Goal: Check status: Check status

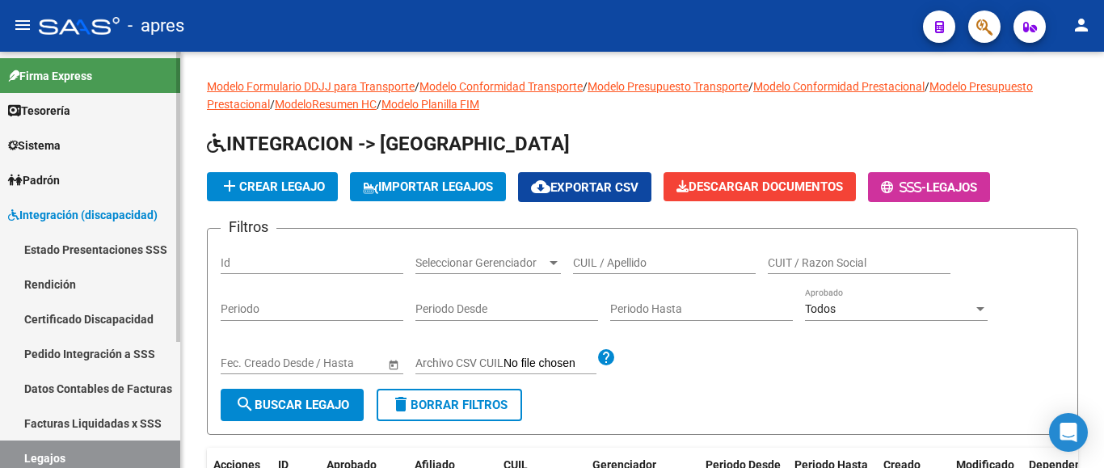
click at [138, 318] on link "Certificado Discapacidad" at bounding box center [90, 319] width 180 height 35
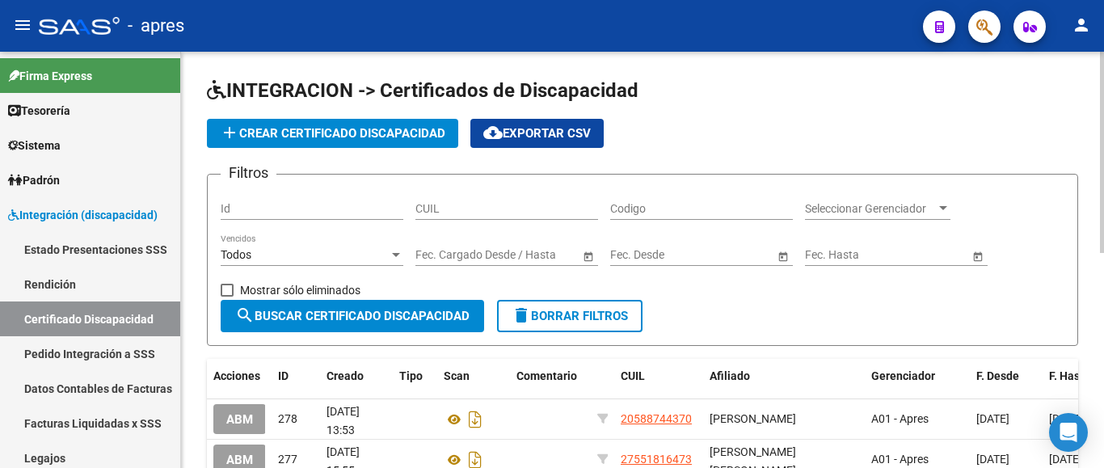
click at [463, 213] on input "CUIL" at bounding box center [507, 209] width 183 height 14
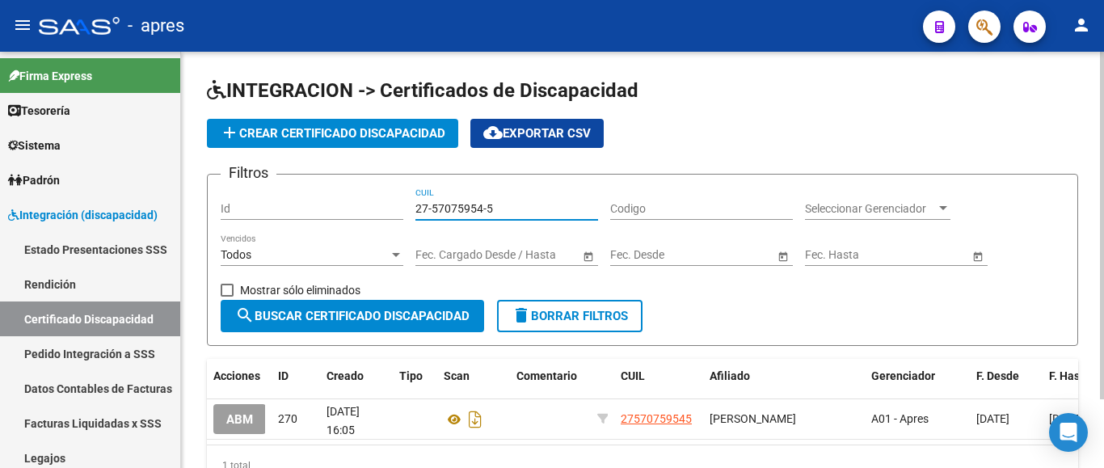
scroll to position [82, 0]
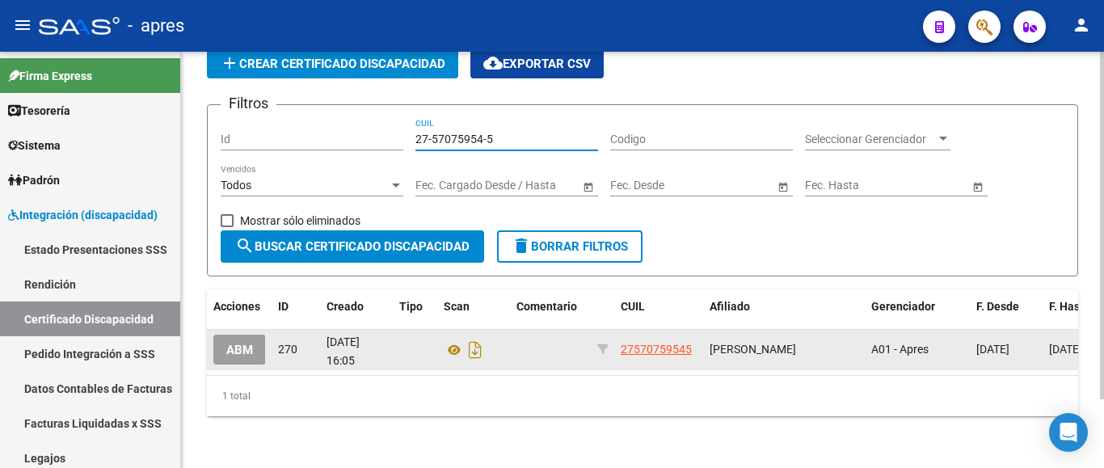
type input "27-57075954-5"
click at [236, 343] on span "ABM" at bounding box center [239, 350] width 27 height 15
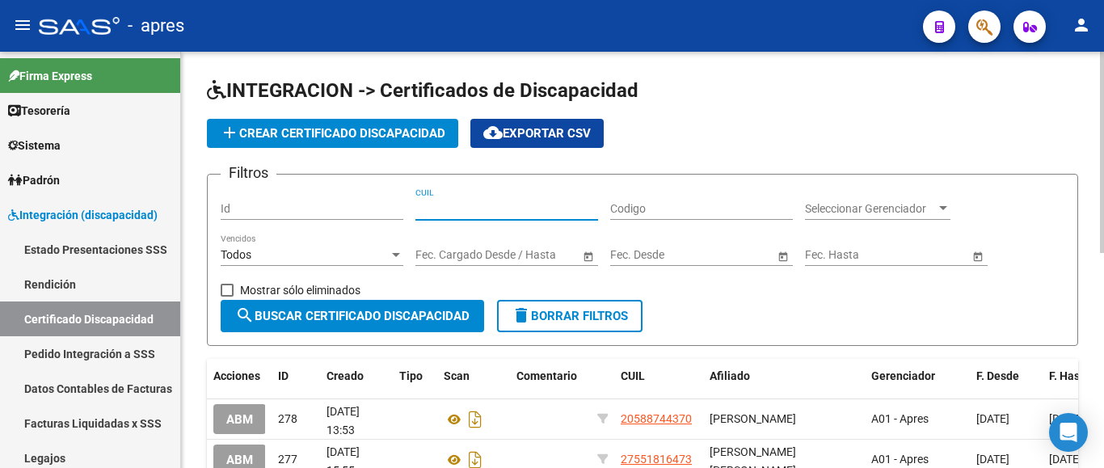
click at [444, 207] on input "CUIL" at bounding box center [507, 209] width 183 height 14
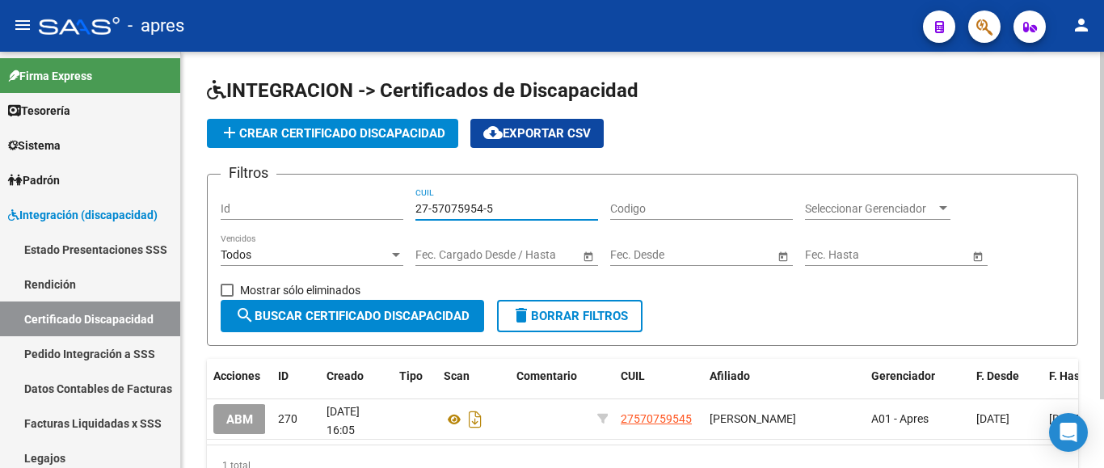
type input "27-57075954-5"
drag, startPoint x: 534, startPoint y: 211, endPoint x: 406, endPoint y: 208, distance: 128.6
click at [406, 208] on div "Filtros Id 27-57075954-5 CUIL Codigo Seleccionar Gerenciador Seleccionar Gerenc…" at bounding box center [643, 244] width 844 height 112
type input "2"
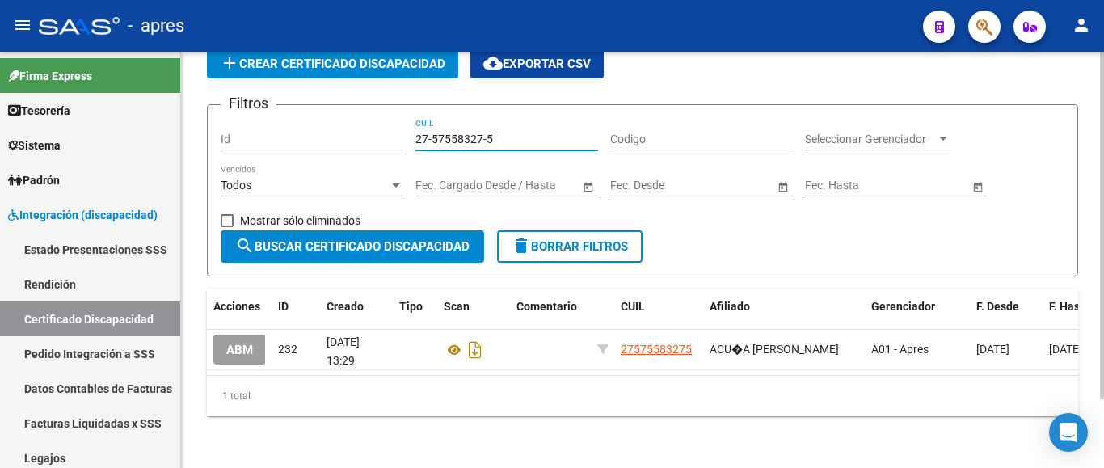
type input "27-57558327-5"
drag, startPoint x: 538, startPoint y: 125, endPoint x: 388, endPoint y: 115, distance: 150.7
click at [389, 118] on div "Filtros Id 27-57558327-5 CUIL Codigo Seleccionar Gerenciador Seleccionar Gerenc…" at bounding box center [643, 174] width 844 height 112
type input "27-57828013-3"
